Goal: Task Accomplishment & Management: Use online tool/utility

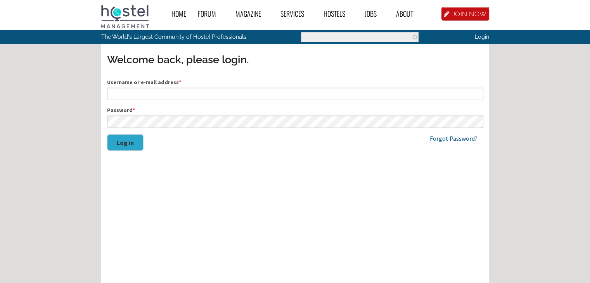
type input "SocialTel Samui"
click at [125, 137] on button "Log in" at bounding box center [125, 142] width 36 height 17
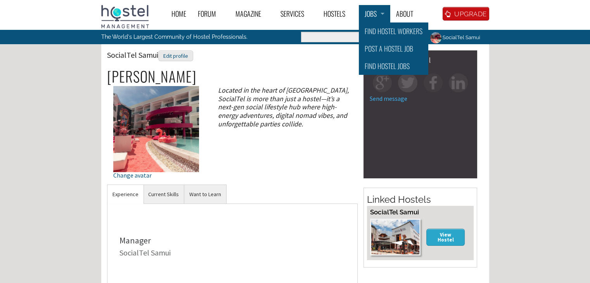
click at [372, 12] on link "Jobs" at bounding box center [374, 13] width 31 height 17
click at [374, 29] on link "Find Hostel Workers" at bounding box center [393, 31] width 69 height 17
click at [378, 29] on link "Find Hostel Workers" at bounding box center [393, 31] width 69 height 17
